Goal: Register for event/course

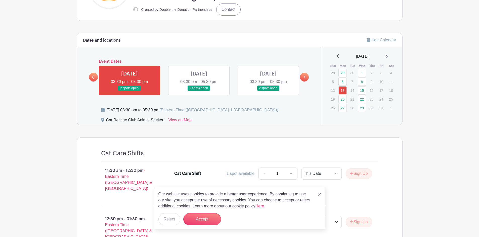
scroll to position [151, 0]
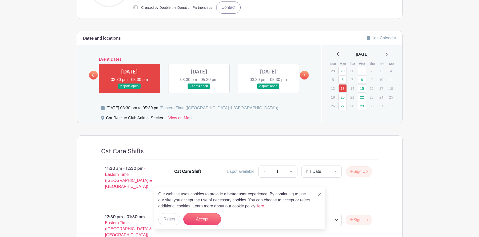
click at [199, 89] on link at bounding box center [199, 89] width 0 height 0
click at [129, 89] on link at bounding box center [129, 89] width 0 height 0
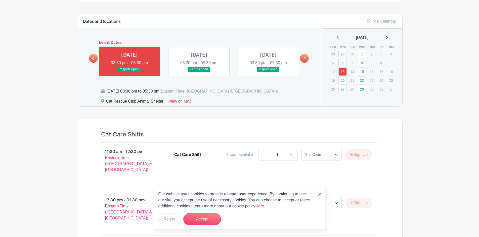
scroll to position [176, 0]
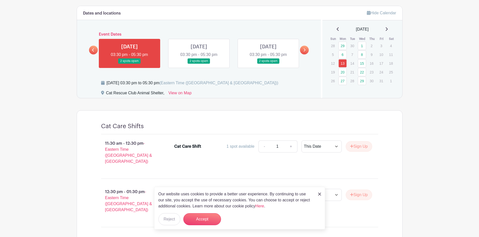
click at [319, 195] on img at bounding box center [319, 194] width 3 height 3
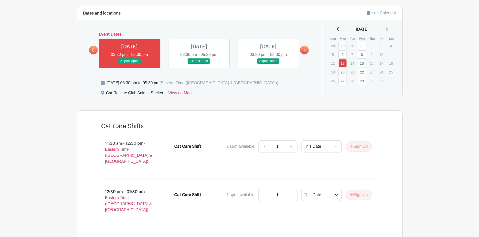
click at [199, 64] on link at bounding box center [199, 64] width 0 height 0
click at [304, 50] on icon at bounding box center [304, 50] width 2 height 4
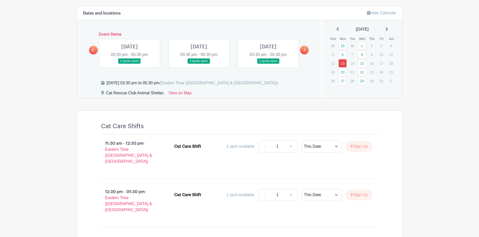
click at [199, 64] on link at bounding box center [199, 64] width 0 height 0
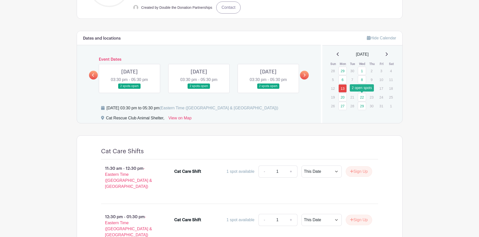
click at [362, 98] on link "22" at bounding box center [362, 97] width 8 height 8
click at [361, 99] on link "22" at bounding box center [362, 97] width 8 height 8
click at [341, 87] on link "13" at bounding box center [342, 88] width 8 height 8
click at [96, 78] on link at bounding box center [93, 75] width 9 height 9
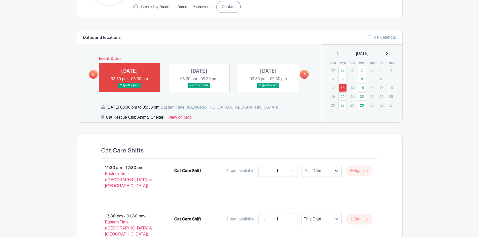
click at [121, 177] on p "11:30 am - 12:30 pm - Eastern Time ([GEOGRAPHIC_DATA] & [GEOGRAPHIC_DATA])" at bounding box center [129, 177] width 73 height 28
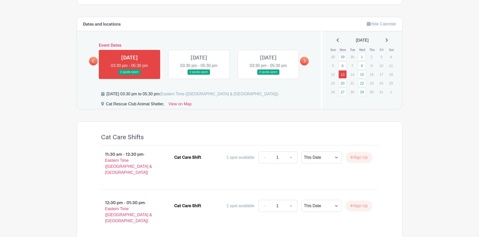
scroll to position [177, 0]
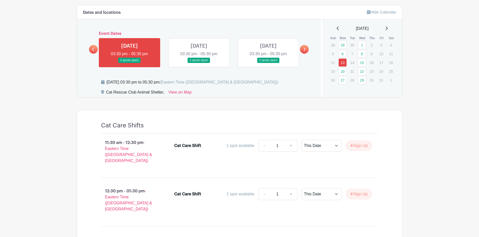
click at [116, 195] on span "- Eastern Time ([GEOGRAPHIC_DATA] & [GEOGRAPHIC_DATA])" at bounding box center [128, 200] width 47 height 22
click at [95, 52] on link at bounding box center [93, 49] width 9 height 9
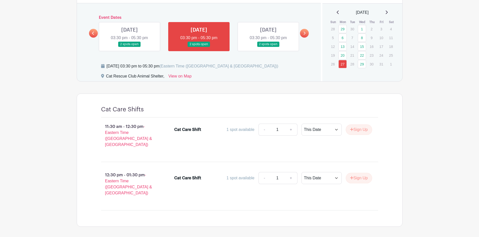
scroll to position [202, 0]
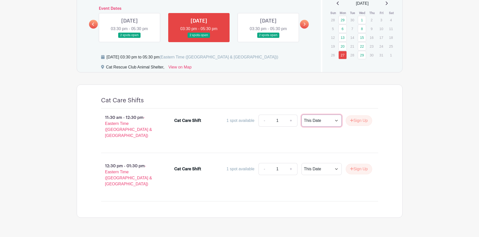
click at [316, 121] on select "This Date Select Dates" at bounding box center [321, 121] width 40 height 12
select select "select_dates"
click at [301, 115] on select "This Date Select Dates" at bounding box center [321, 121] width 40 height 12
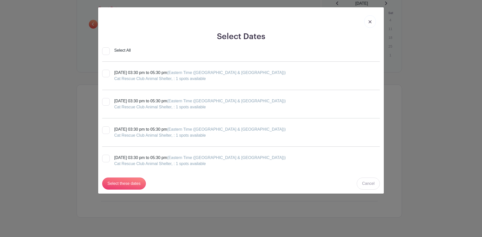
scroll to position [25, 0]
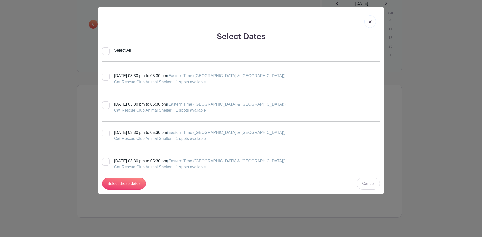
click at [106, 106] on div at bounding box center [106, 106] width 8 height 8
click at [106, 105] on input "[DATE] 03:30 pm to 05:30 pm (Eastern Time ([GEOGRAPHIC_DATA] & [GEOGRAPHIC_DATA…" at bounding box center [103, 103] width 3 height 3
checkbox input "true"
click at [126, 185] on input "Select these dates" at bounding box center [124, 184] width 44 height 12
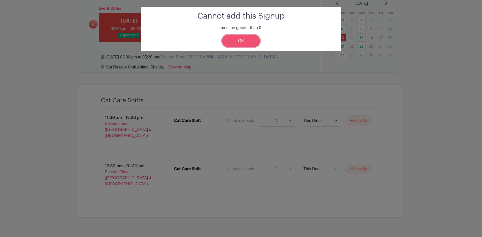
click at [243, 41] on link "OK" at bounding box center [241, 41] width 38 height 12
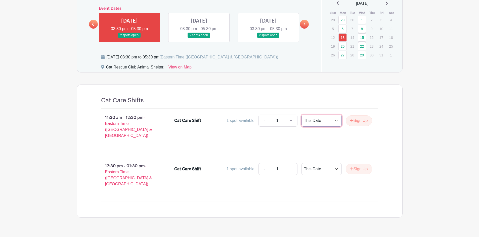
click at [320, 123] on select "This Date Select Dates" at bounding box center [321, 121] width 40 height 12
select select "select_dates"
click at [301, 115] on select "This Date Select Dates" at bounding box center [321, 121] width 40 height 12
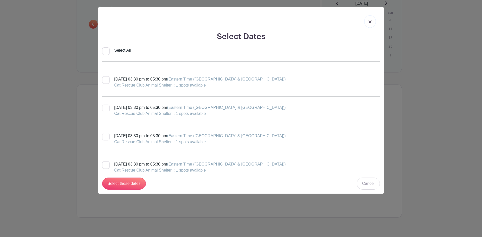
scroll to position [75, 0]
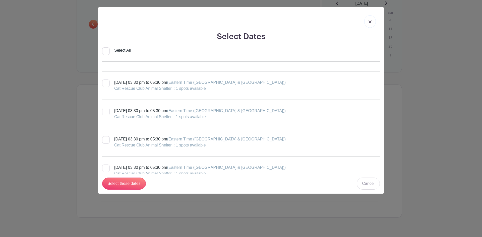
click at [113, 112] on label "[DATE] 03:30 pm to 05:30 pm (Eastern Time ([GEOGRAPHIC_DATA] & [GEOGRAPHIC_DATA…" at bounding box center [194, 114] width 184 height 12
click at [106, 111] on input "[DATE] 03:30 pm to 05:30 pm (Eastern Time ([GEOGRAPHIC_DATA] & [GEOGRAPHIC_DATA…" at bounding box center [103, 109] width 3 height 3
checkbox input "true"
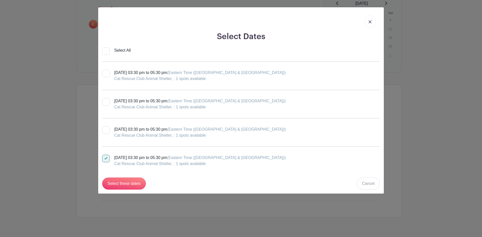
scroll to position [0, 0]
click at [107, 77] on div at bounding box center [106, 74] width 8 height 8
click at [106, 73] on input "[DATE] 03:30 pm to 05:30 pm (Eastern Time ([GEOGRAPHIC_DATA] & [GEOGRAPHIC_DATA…" at bounding box center [103, 71] width 3 height 3
checkbox input "true"
click at [108, 104] on div at bounding box center [106, 102] width 8 height 8
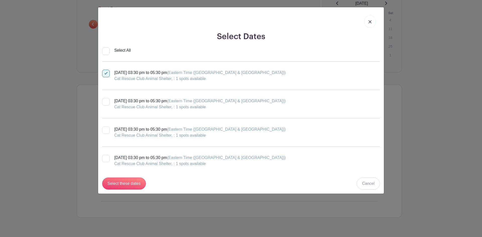
click at [106, 102] on input "[DATE] 03:30 pm to 05:30 pm (Eastern Time ([GEOGRAPHIC_DATA] & [GEOGRAPHIC_DATA…" at bounding box center [103, 99] width 3 height 3
checkbox input "true"
click at [135, 184] on input "Select these dates" at bounding box center [124, 184] width 44 height 12
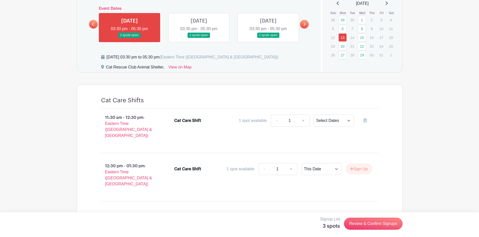
click at [122, 162] on p "12:30 pm - 01:30 pm - Eastern Time ([GEOGRAPHIC_DATA] & [GEOGRAPHIC_DATA])" at bounding box center [129, 175] width 73 height 28
click at [360, 165] on button "Sign Up" at bounding box center [358, 169] width 26 height 11
click at [343, 163] on select "This Date Select Dates" at bounding box center [334, 169] width 40 height 12
select select "select_dates"
click at [314, 163] on select "This Date Select Dates" at bounding box center [334, 169] width 40 height 12
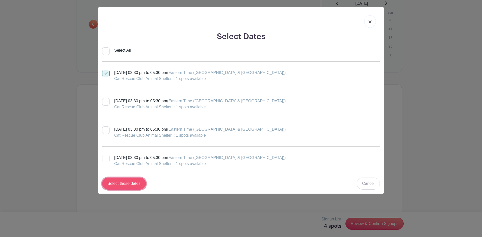
click at [130, 183] on input "Select these dates" at bounding box center [124, 184] width 44 height 12
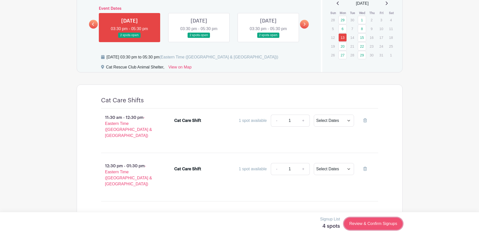
click at [377, 228] on link "Review & Confirm Signups" at bounding box center [373, 224] width 58 height 12
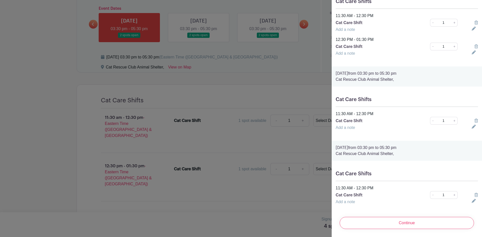
scroll to position [53, 0]
click at [414, 222] on input "Continue" at bounding box center [407, 223] width 134 height 12
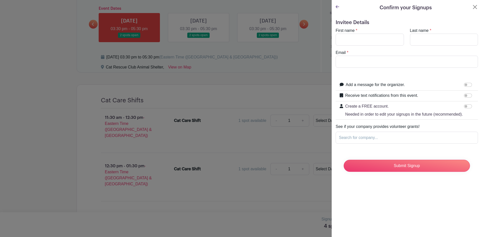
scroll to position [0, 0]
click at [360, 41] on input "First name" at bounding box center [370, 40] width 68 height 12
type input "[PERSON_NAME]"
type input "Woodsen"
click at [385, 62] on input "[EMAIL_ADDRESS][DOMAIN_NAME]" at bounding box center [407, 62] width 142 height 12
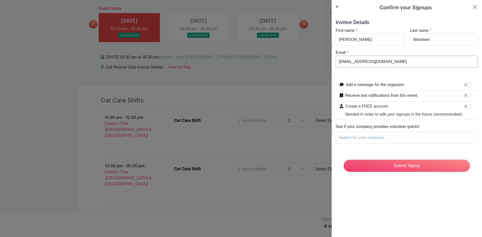
type input "[EMAIL_ADDRESS][DOMAIN_NAME]"
click at [428, 73] on form "Invitee Details First name * [PERSON_NAME] Last name * [GEOGRAPHIC_DATA] Email …" at bounding box center [407, 98] width 142 height 157
click at [464, 86] on input "Add a message for the organizer." at bounding box center [468, 85] width 8 height 4
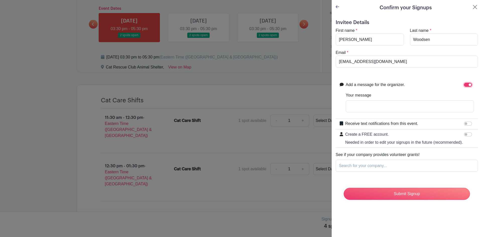
click at [464, 85] on input "Add a message for the organizer." at bounding box center [468, 85] width 8 height 4
checkbox input "false"
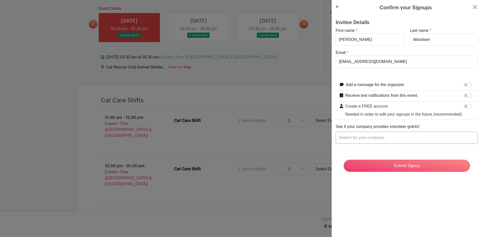
click at [373, 143] on input "Search for your company..." at bounding box center [407, 138] width 142 height 12
click at [373, 144] on input "Search for your company..." at bounding box center [407, 138] width 142 height 12
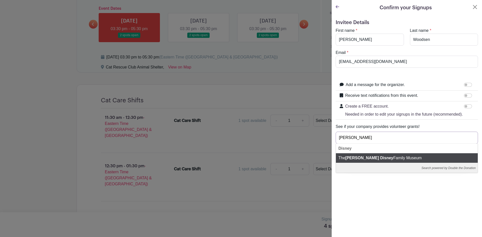
type input "[PERSON_NAME]"
click at [362, 154] on div "Disney" at bounding box center [407, 149] width 142 height 10
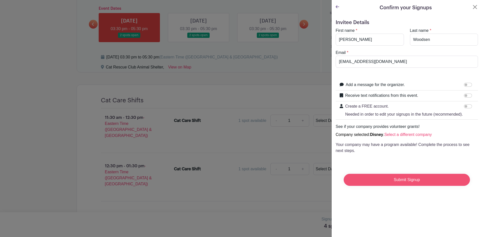
click at [402, 185] on input "Submit Signup" at bounding box center [407, 180] width 126 height 12
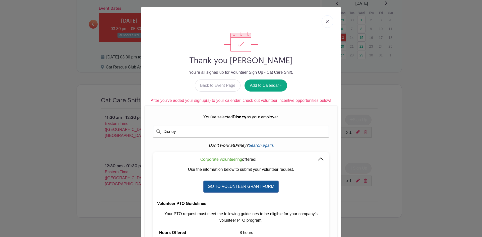
scroll to position [25, 0]
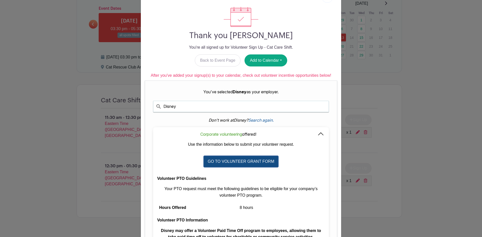
click at [265, 163] on link "GO TO VOLUNTEER GRANT FORM" at bounding box center [242, 162] width 76 height 12
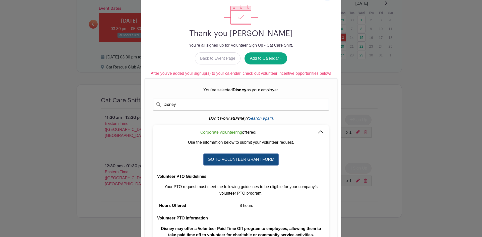
scroll to position [75, 0]
